Goal: Information Seeking & Learning: Understand process/instructions

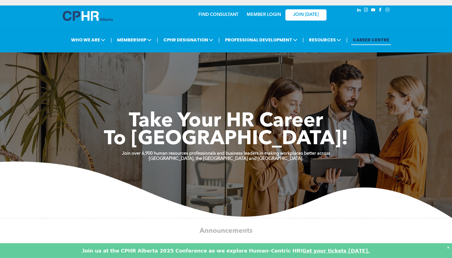
click at [272, 17] on link "MEMBER LOGIN" at bounding box center [264, 15] width 34 height 4
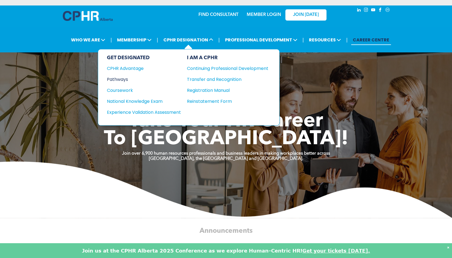
click at [118, 76] on div "Pathways" at bounding box center [140, 79] width 67 height 7
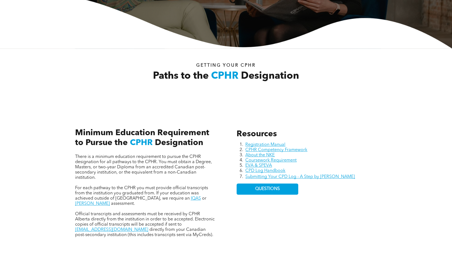
scroll to position [165, 0]
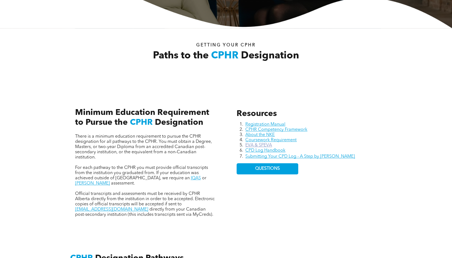
click at [269, 146] on link "EVA & SPEVA" at bounding box center [259, 145] width 27 height 4
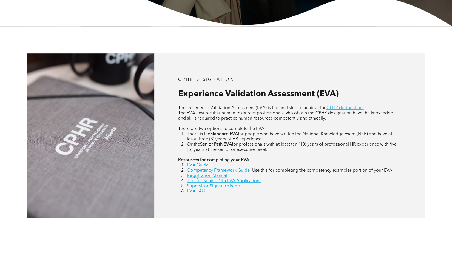
scroll to position [195, 0]
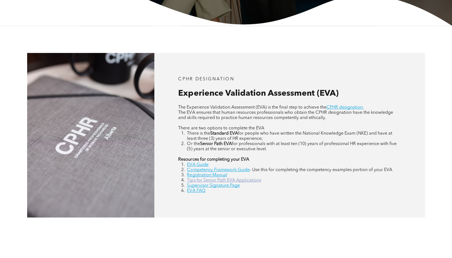
click at [242, 181] on link "Tips for Senior Path EVA Applications" at bounding box center [224, 180] width 74 height 4
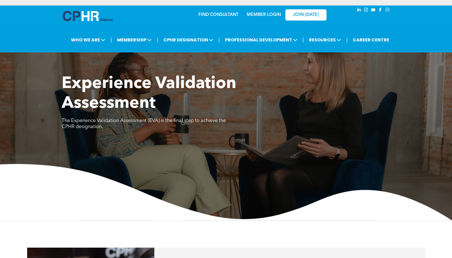
click at [273, 16] on link "MEMBER LOGIN" at bounding box center [264, 15] width 34 height 4
